Goal: Book appointment/travel/reservation

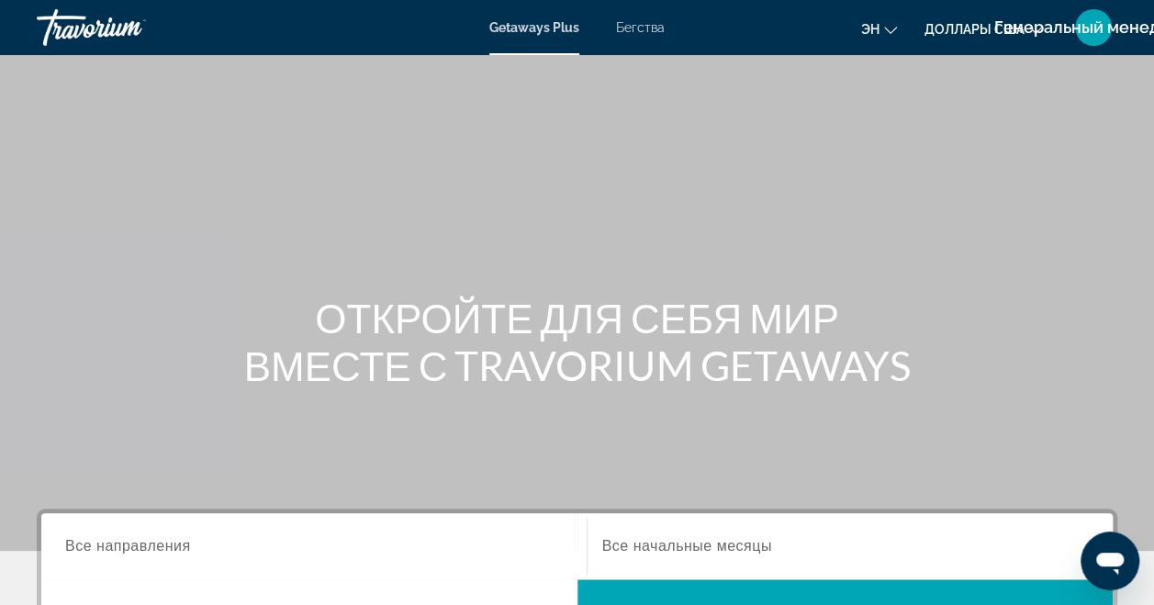
click at [655, 23] on span "Бегства" at bounding box center [640, 27] width 49 height 15
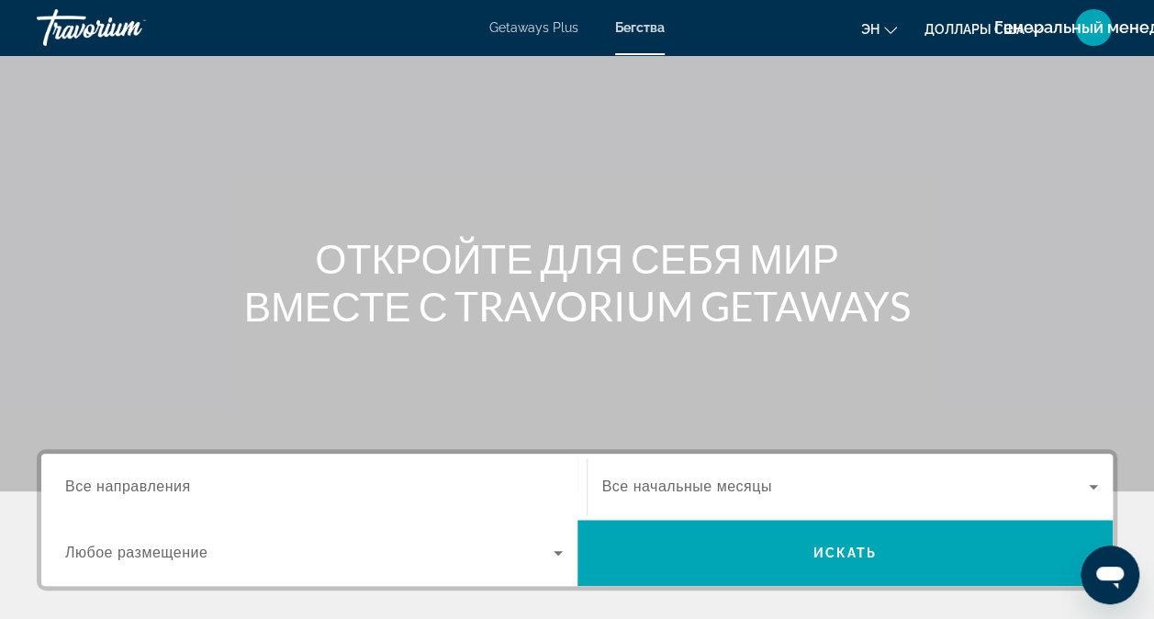
scroll to position [275, 0]
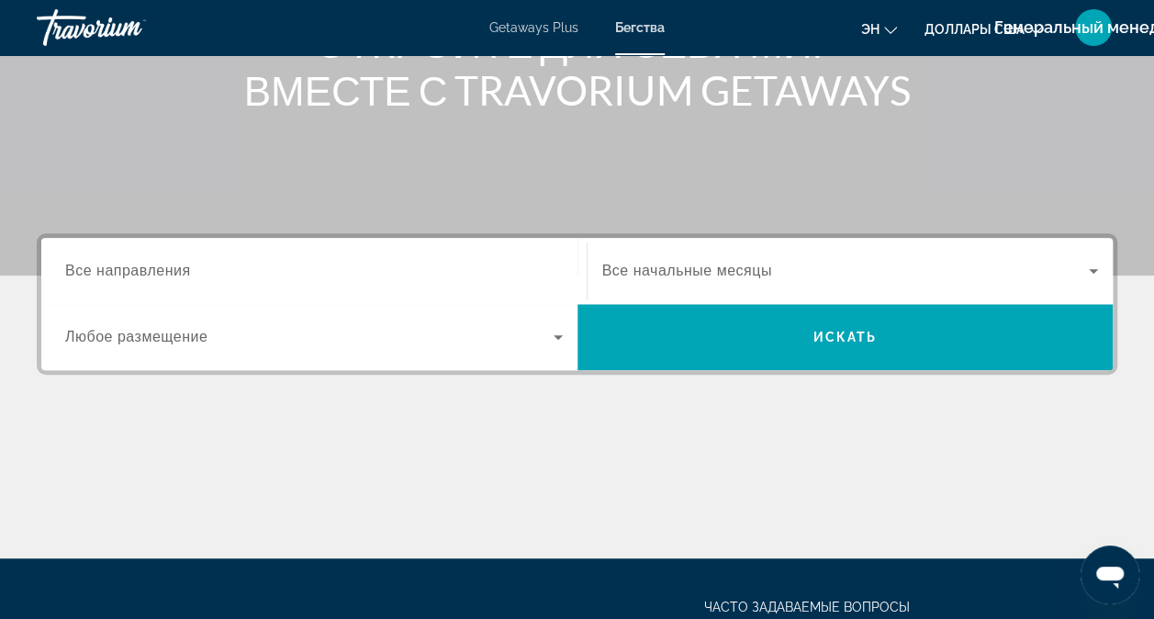
click at [574, 330] on div "Occupancy Любое размещение" at bounding box center [313, 336] width 527 height 51
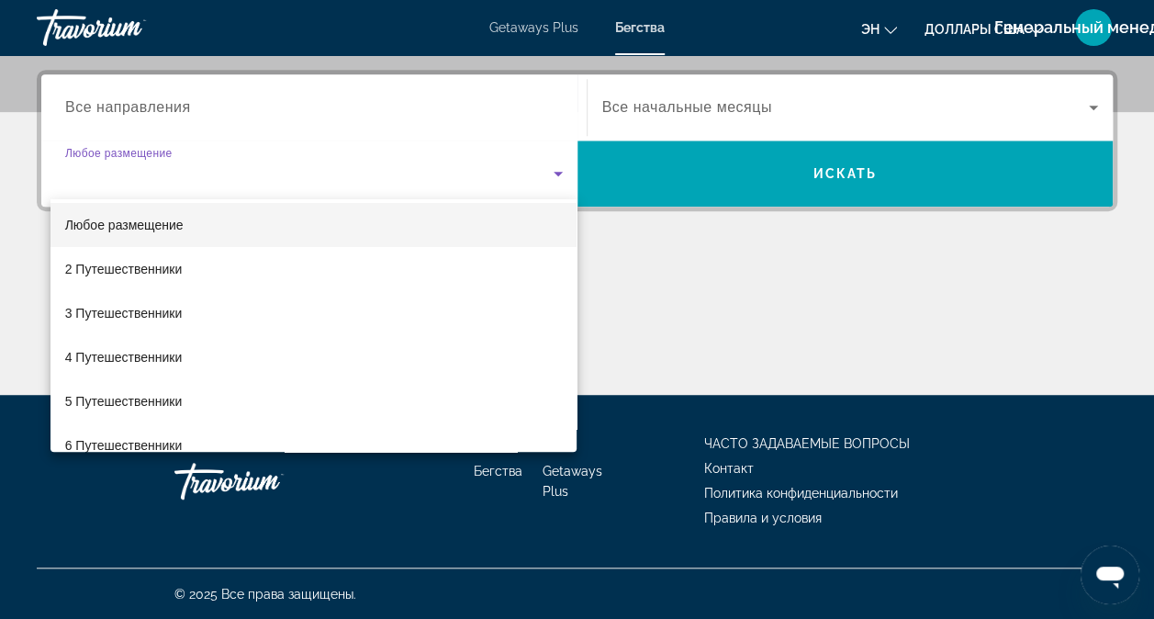
scroll to position [0, 0]
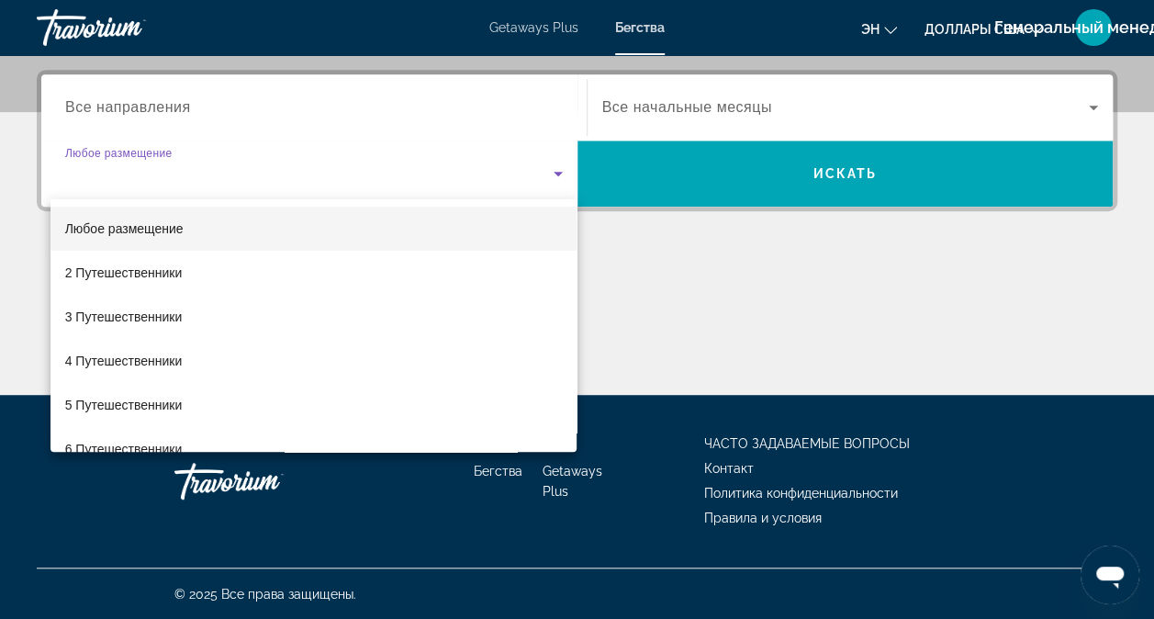
click at [479, 97] on div at bounding box center [577, 309] width 1154 height 619
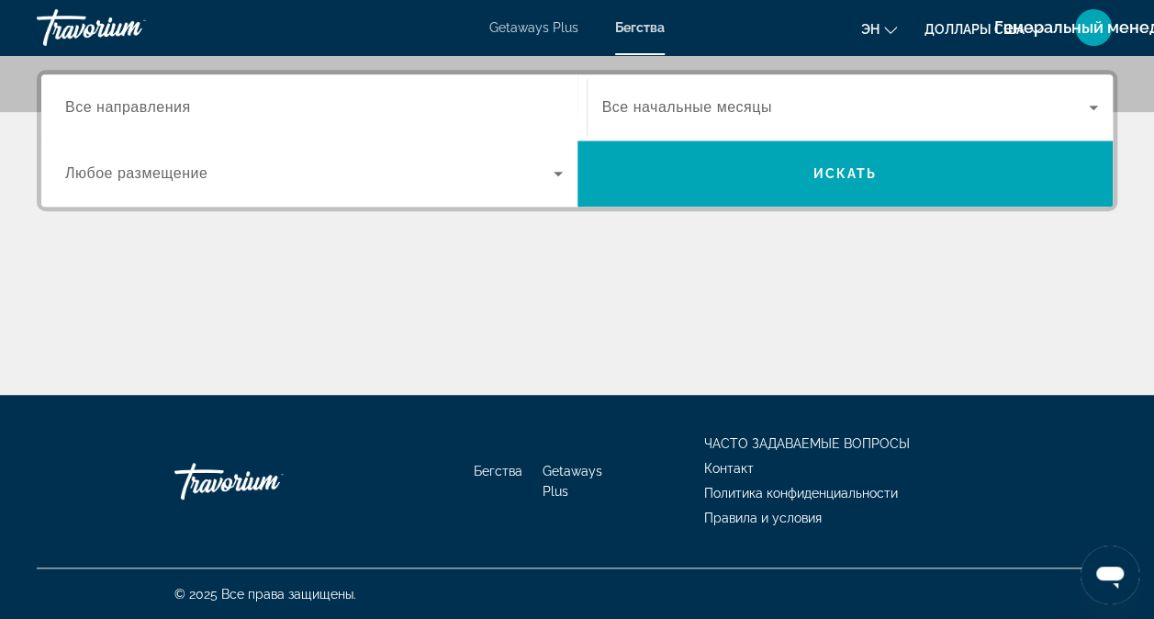
click at [167, 81] on div "Destination Все направления" at bounding box center [313, 107] width 527 height 66
click at [132, 93] on div "Виджет поиска" at bounding box center [314, 108] width 498 height 52
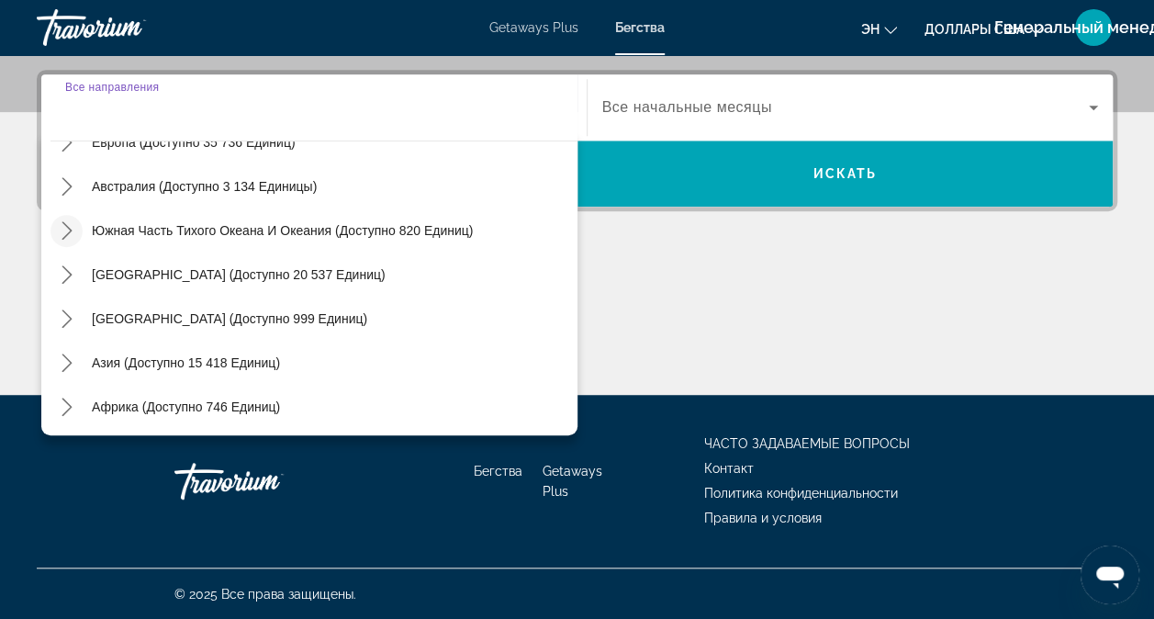
scroll to position [275, 0]
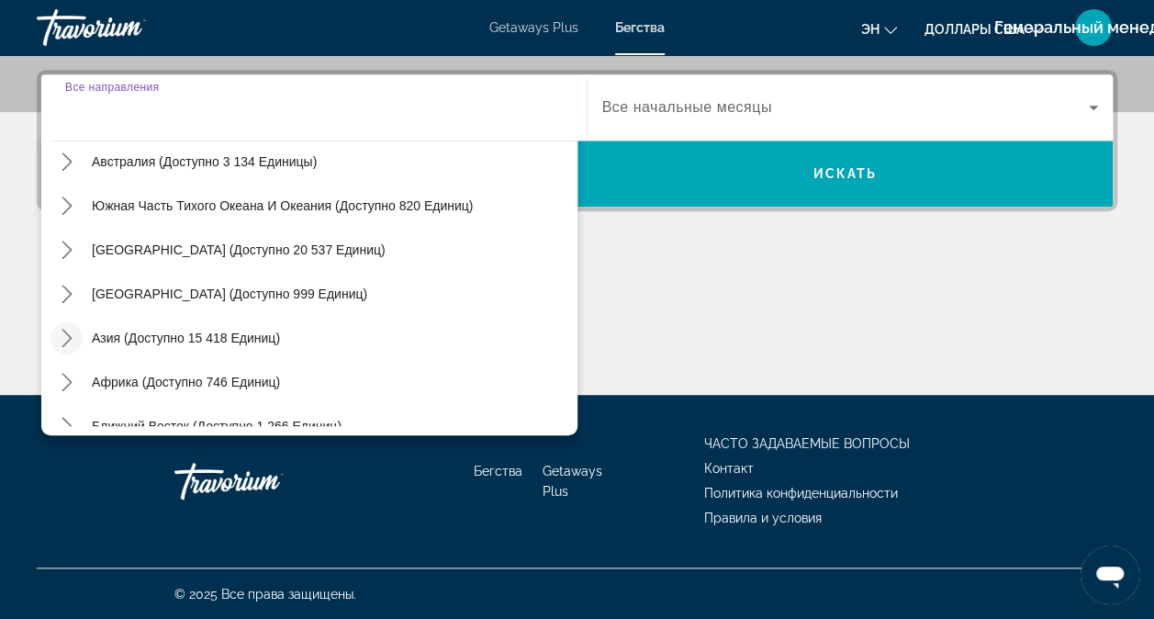
click at [69, 343] on icon "Переключить Азию (доступно 15 418 единиц) подменю" at bounding box center [67, 338] width 18 height 18
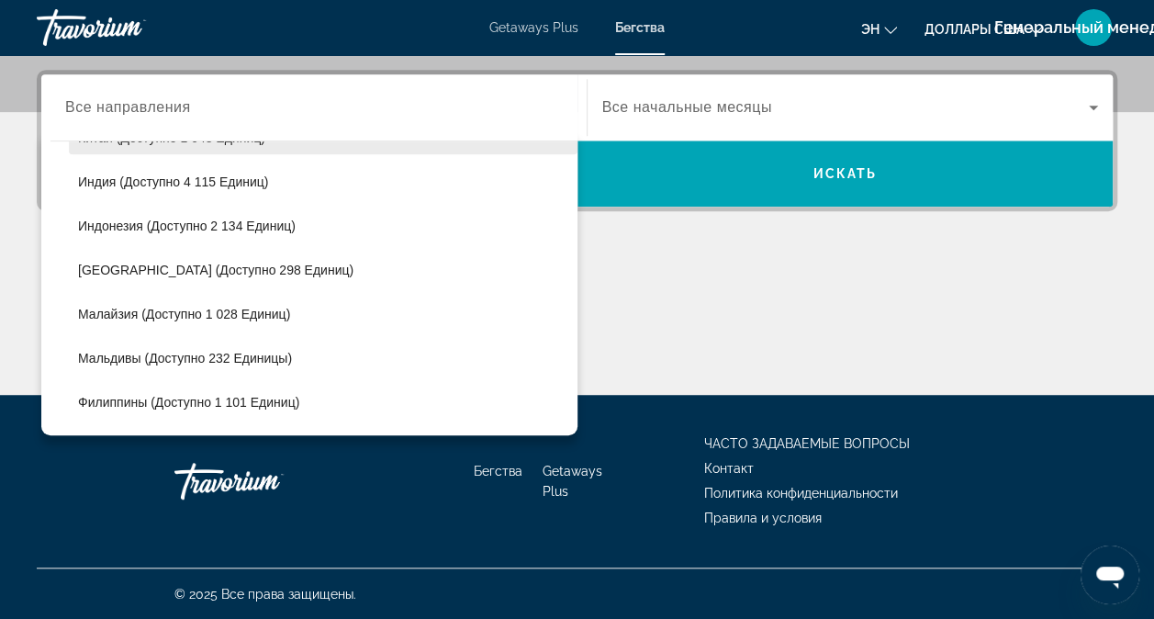
scroll to position [633, 0]
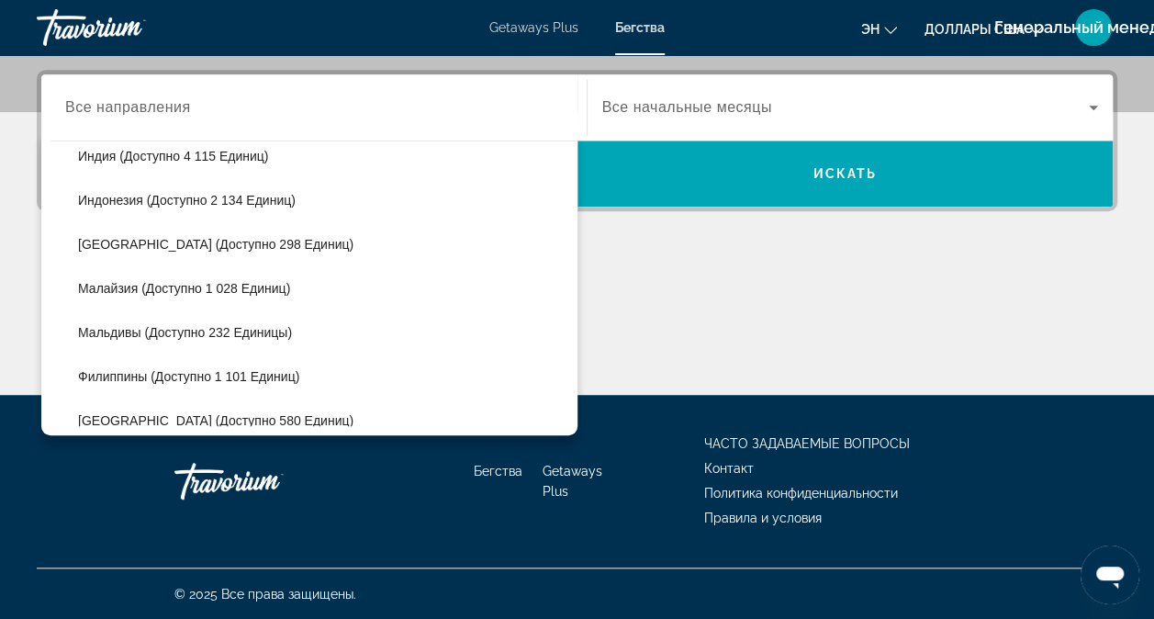
click at [78, 330] on span "Мальдивы (доступно 232 единицы)" at bounding box center [185, 332] width 214 height 15
type input "**********"
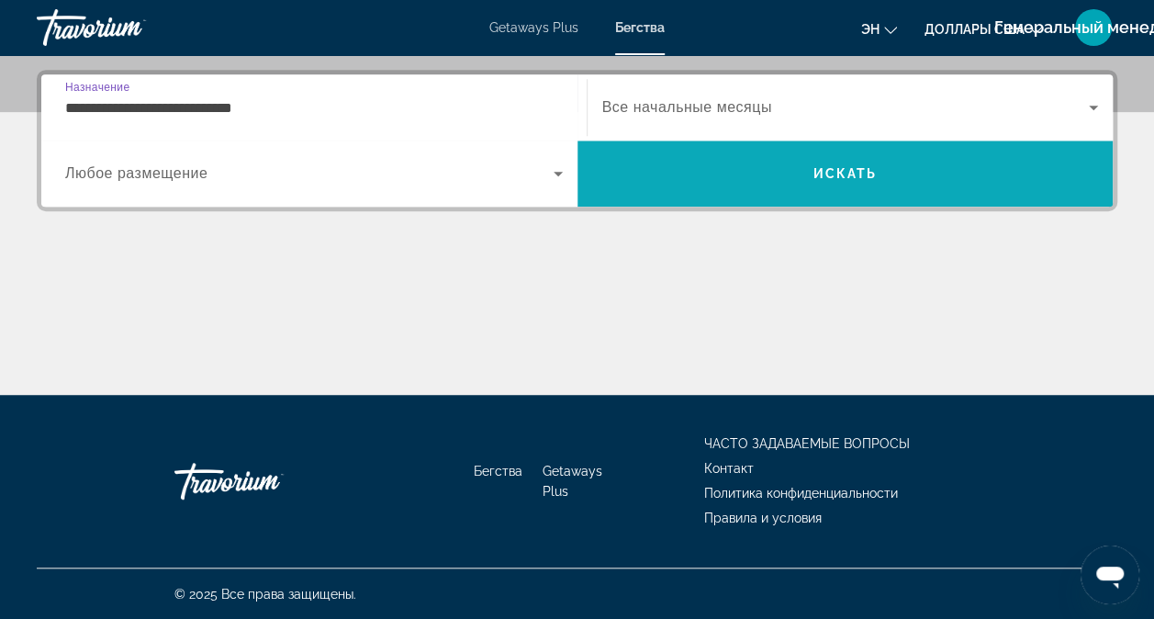
click at [813, 174] on span "Искать" at bounding box center [845, 173] width 64 height 15
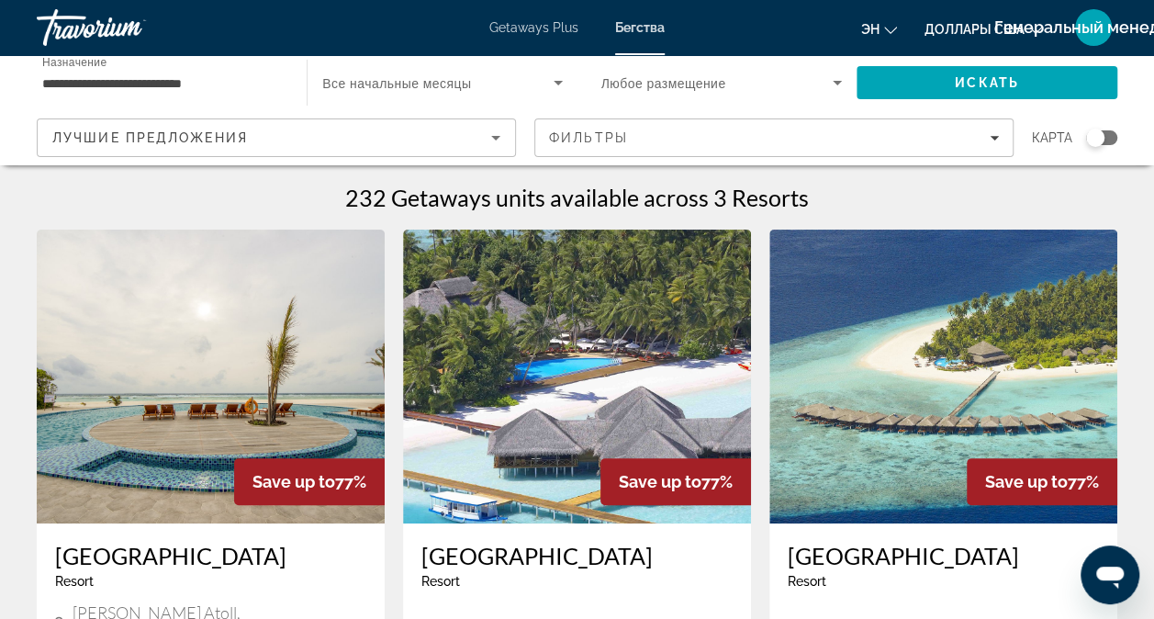
click at [205, 408] on img "Основное содержание" at bounding box center [211, 377] width 348 height 294
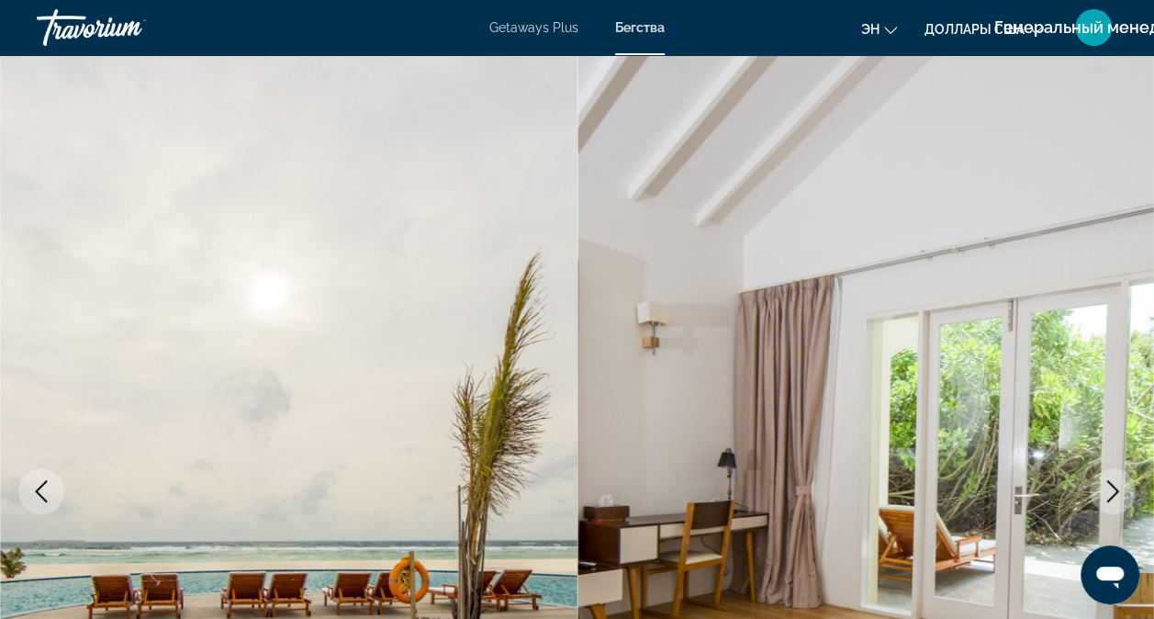
click at [1118, 481] on icon "Следующее изображение" at bounding box center [1113, 491] width 22 height 22
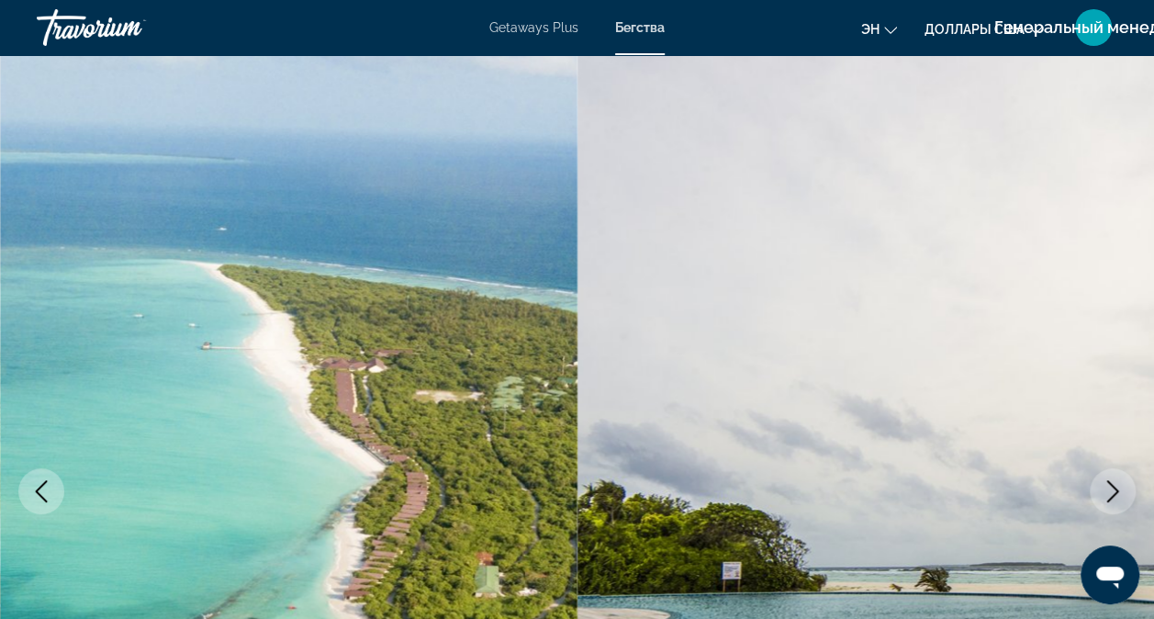
scroll to position [184, 0]
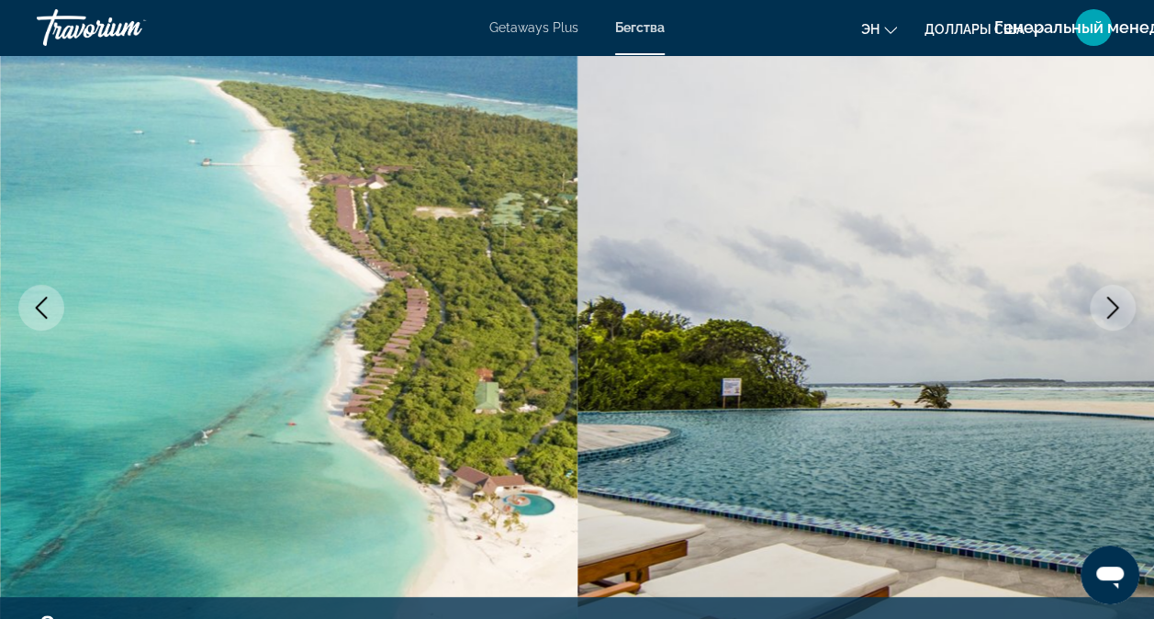
click at [1108, 297] on icon "Следующее изображение" at bounding box center [1113, 308] width 22 height 22
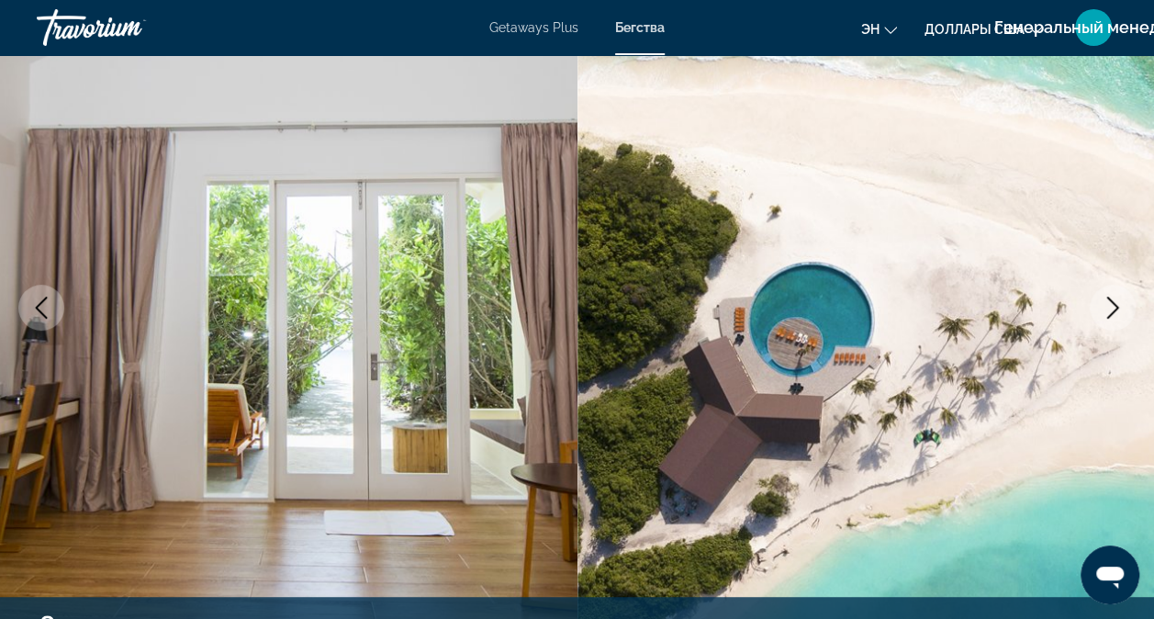
click at [1105, 297] on icon "Следующее изображение" at bounding box center [1113, 308] width 22 height 22
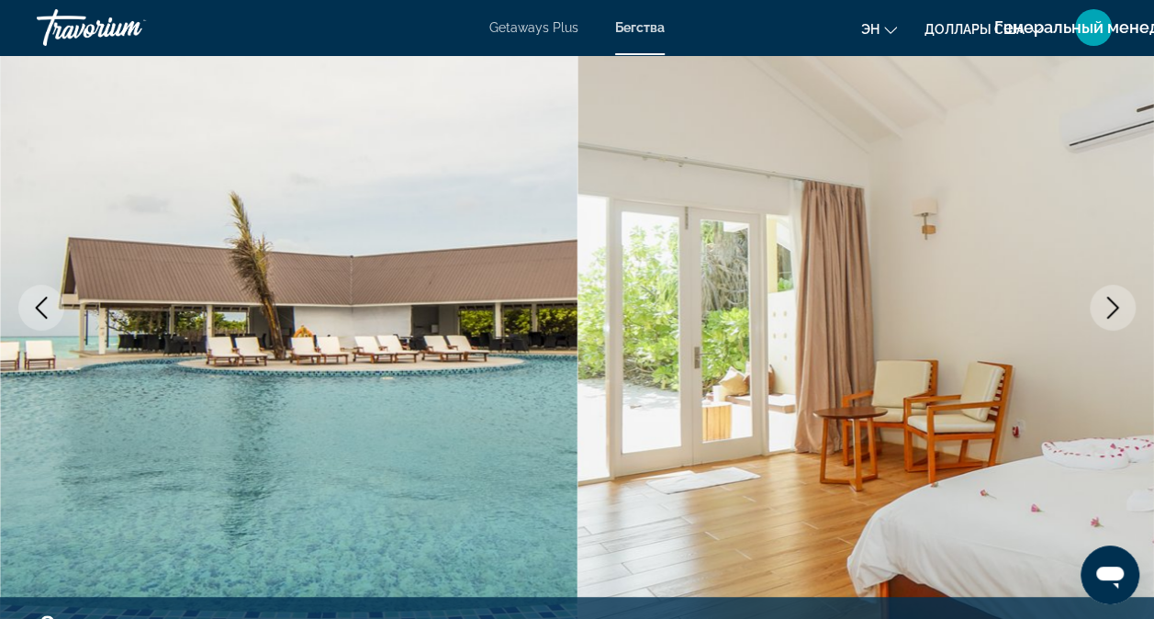
click at [1104, 297] on icon "Следующее изображение" at bounding box center [1113, 308] width 22 height 22
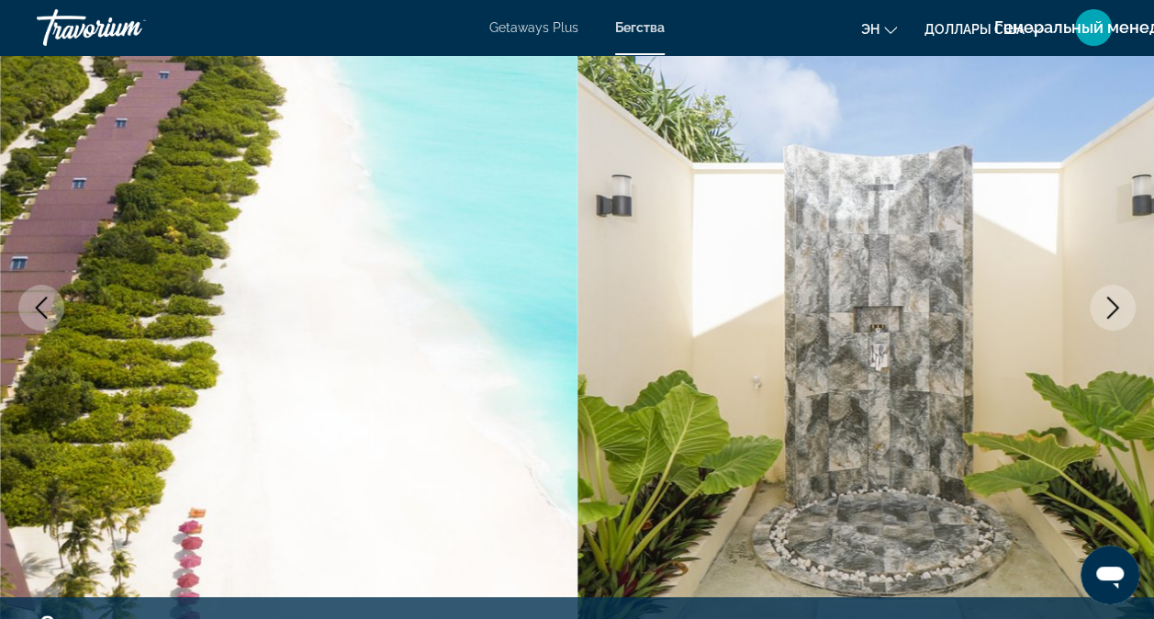
click at [1099, 302] on button "Следующее изображение" at bounding box center [1113, 308] width 46 height 46
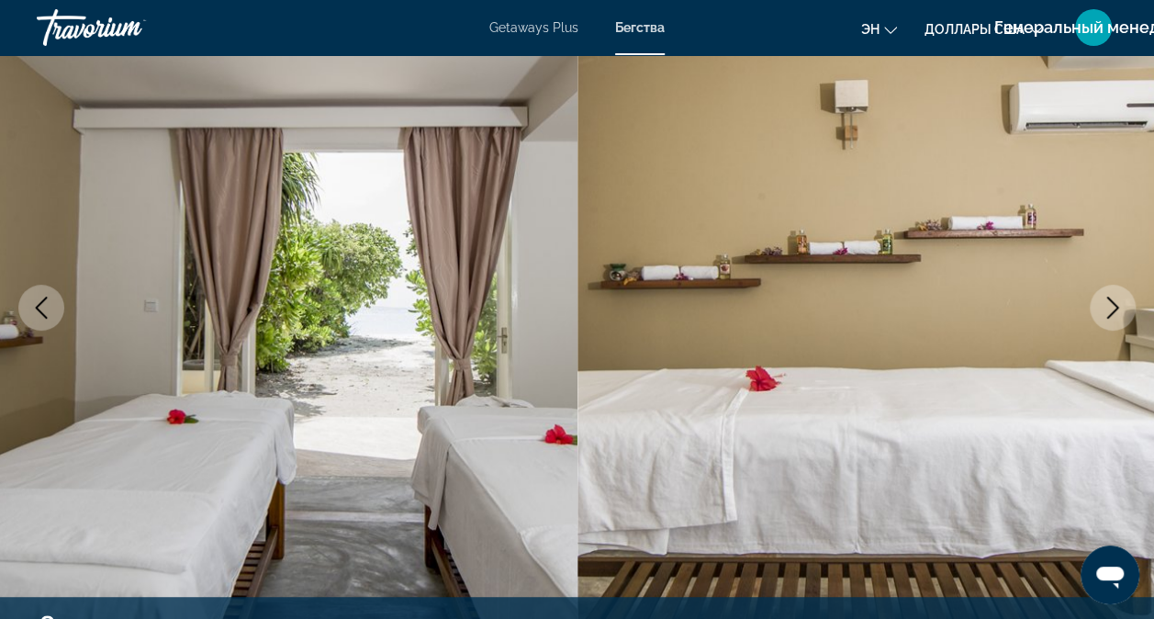
click at [1094, 308] on button "Следующее изображение" at bounding box center [1113, 308] width 46 height 46
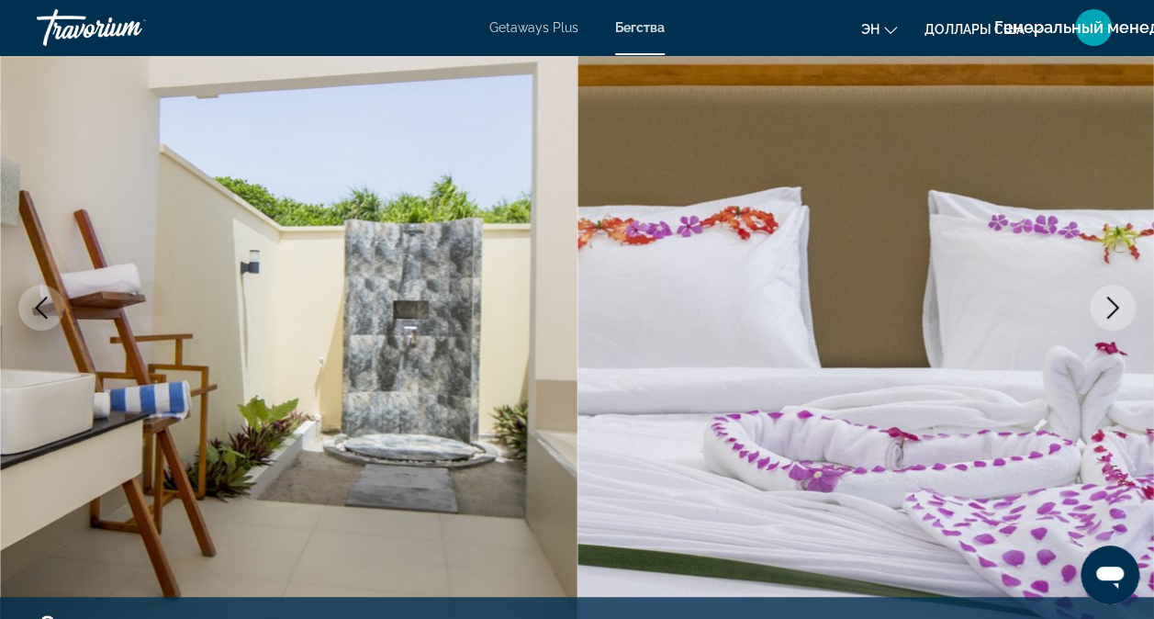
click at [1093, 310] on button "Следующее изображение" at bounding box center [1113, 308] width 46 height 46
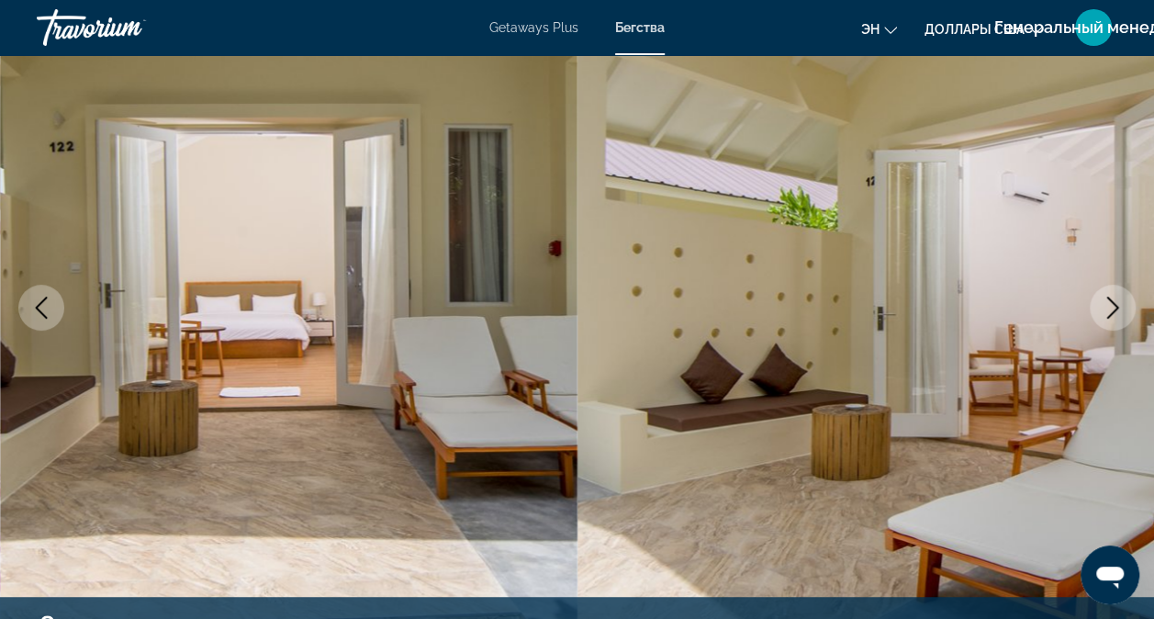
click at [1102, 305] on icon "Следующее изображение" at bounding box center [1113, 308] width 22 height 22
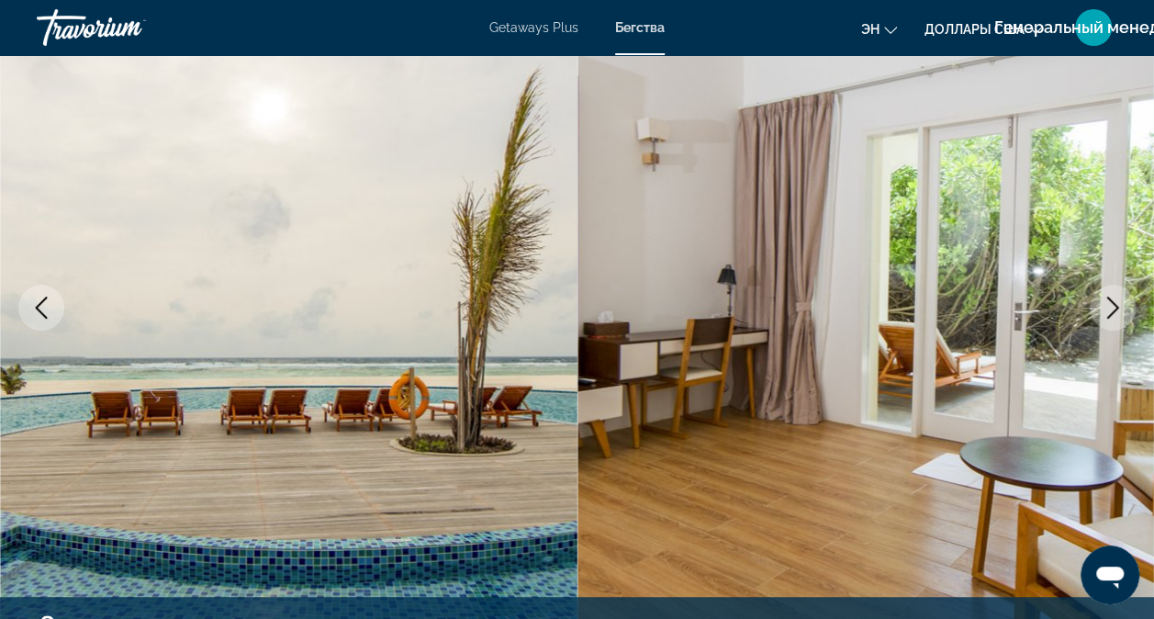
click at [1104, 315] on icon "Следующее изображение" at bounding box center [1113, 308] width 22 height 22
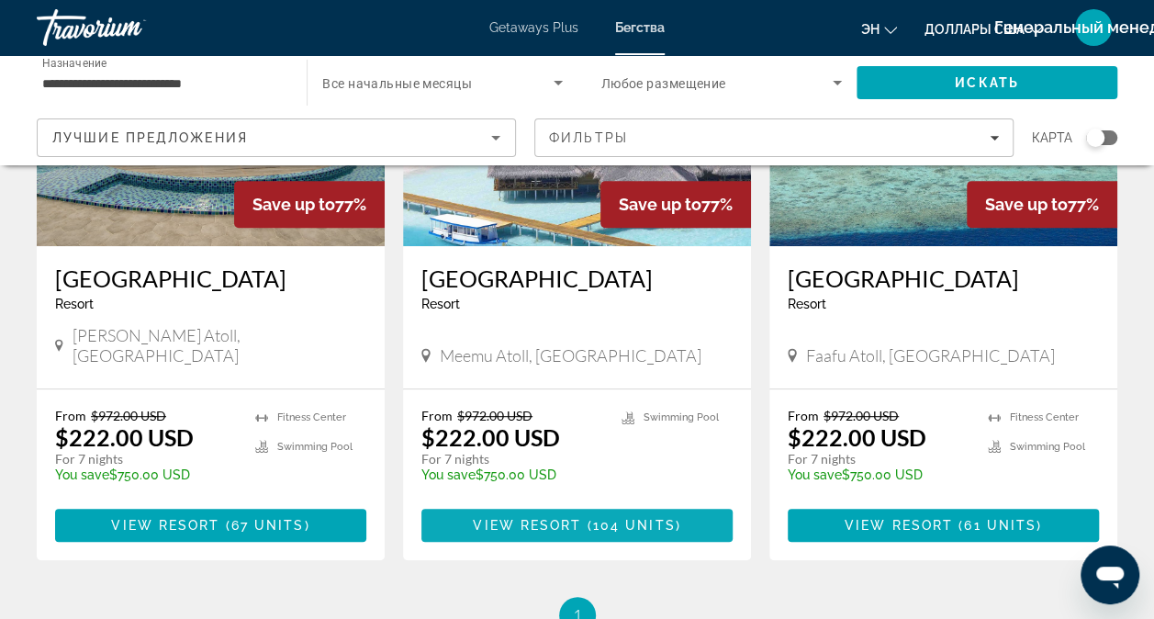
scroll to position [275, 0]
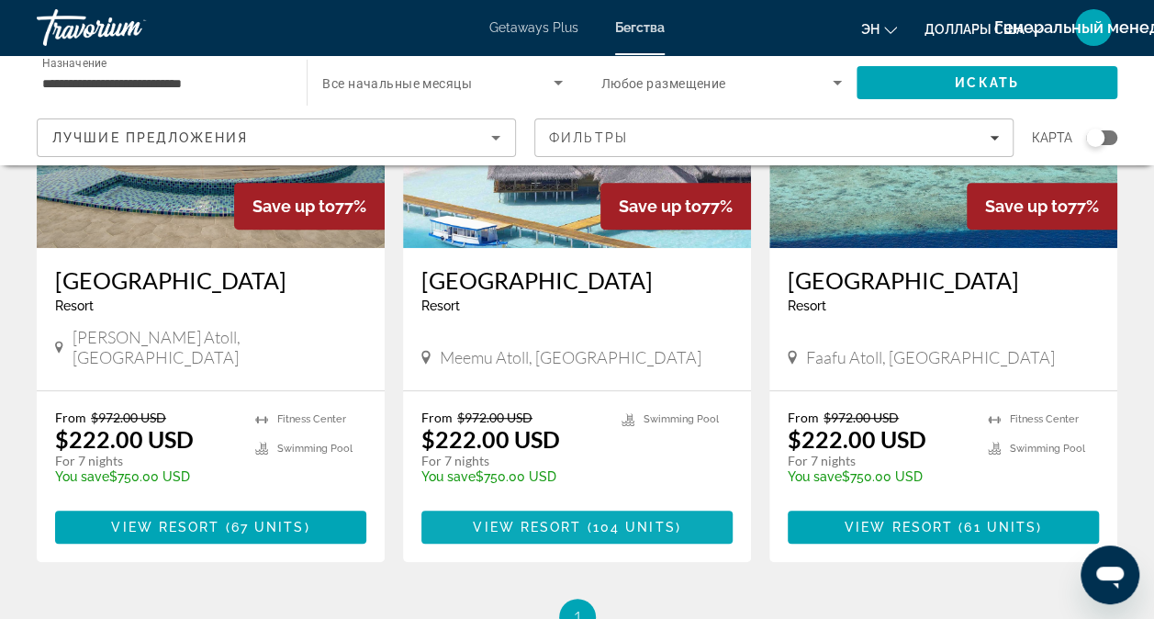
click at [582, 520] on span "Основное содержание" at bounding box center [584, 527] width 6 height 15
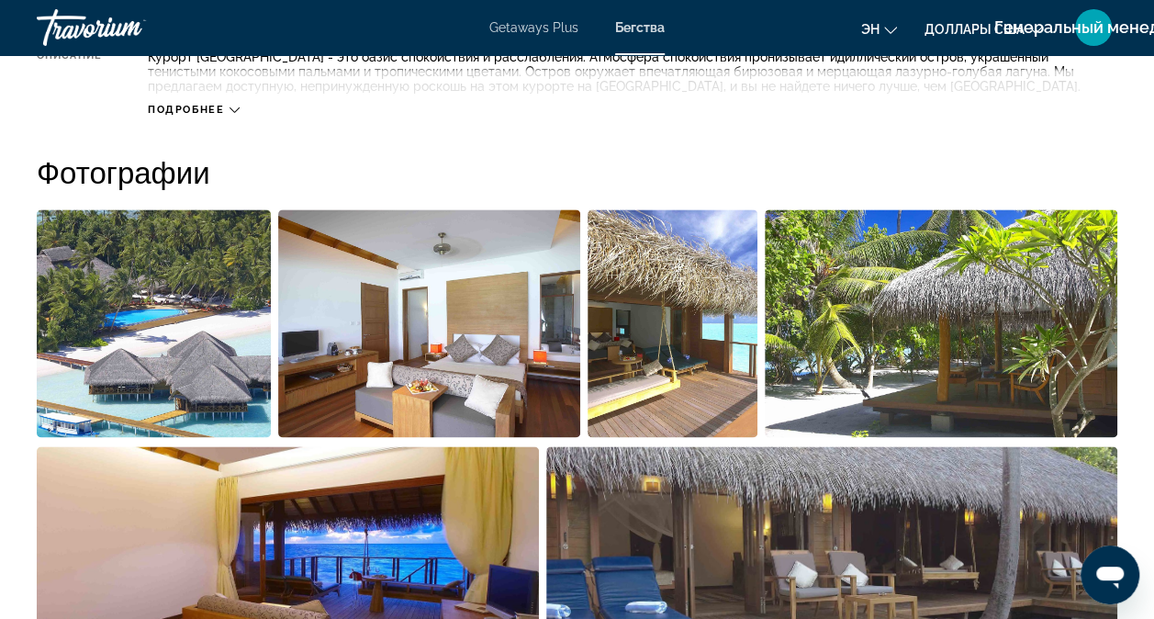
scroll to position [826, 0]
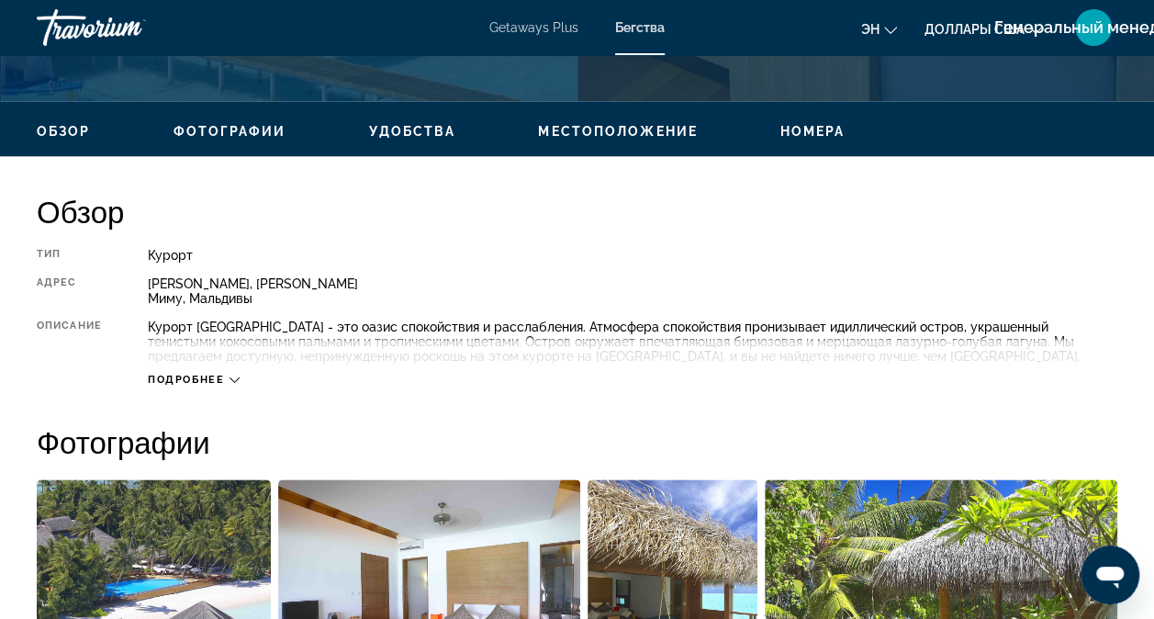
click at [230, 379] on icon "Основное содержание" at bounding box center [235, 380] width 10 height 10
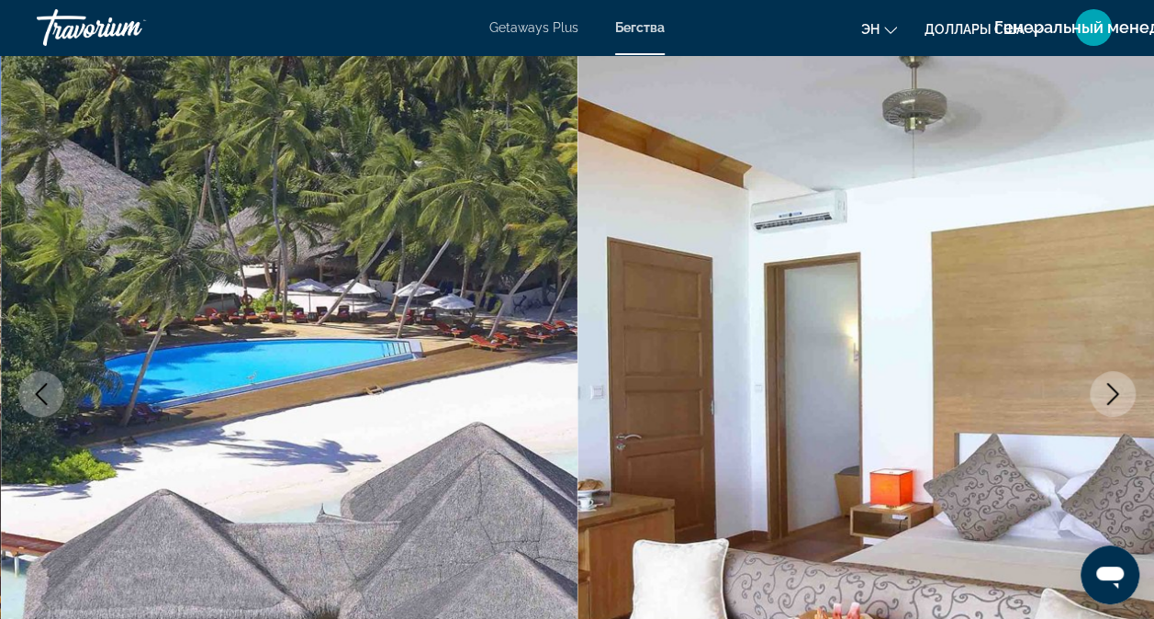
scroll to position [92, 0]
